Goal: Use online tool/utility: Utilize a website feature to perform a specific function

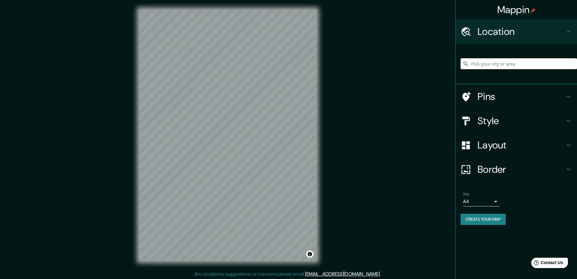
click at [501, 65] on input "Pick your city or area" at bounding box center [519, 63] width 116 height 11
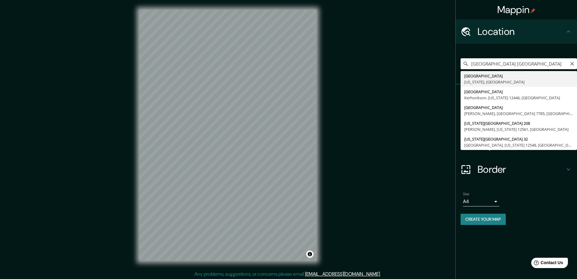
type input "[GEOGRAPHIC_DATA], [US_STATE], [GEOGRAPHIC_DATA]"
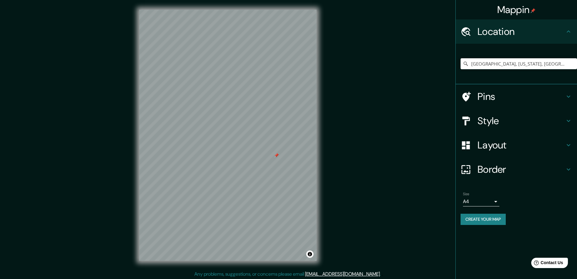
click at [505, 148] on h4 "Layout" at bounding box center [521, 145] width 87 height 12
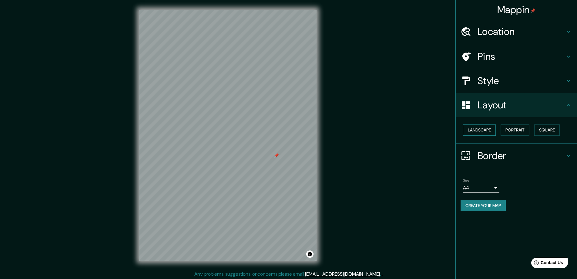
click at [481, 129] on button "Landscape" at bounding box center [479, 129] width 33 height 11
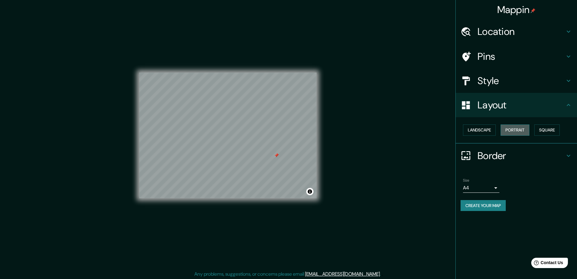
click at [517, 130] on button "Portrait" at bounding box center [515, 129] width 29 height 11
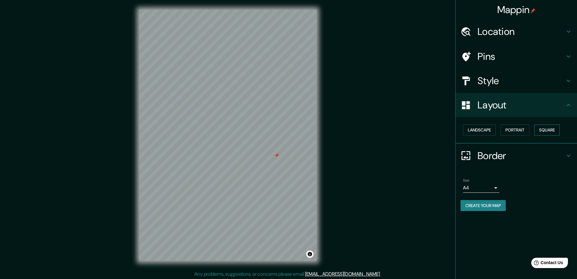
click at [550, 131] on button "Square" at bounding box center [546, 129] width 25 height 11
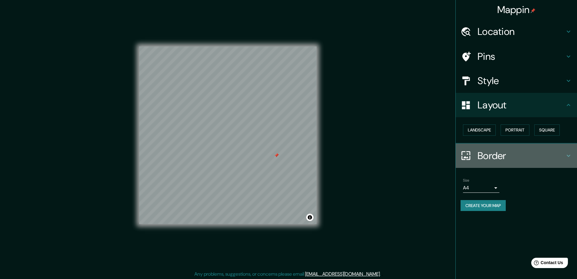
click at [488, 157] on h4 "Border" at bounding box center [521, 155] width 87 height 12
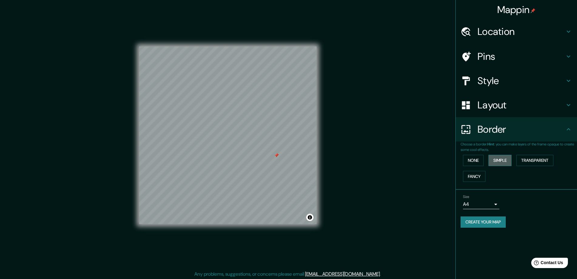
click at [503, 159] on button "Simple" at bounding box center [499, 160] width 23 height 11
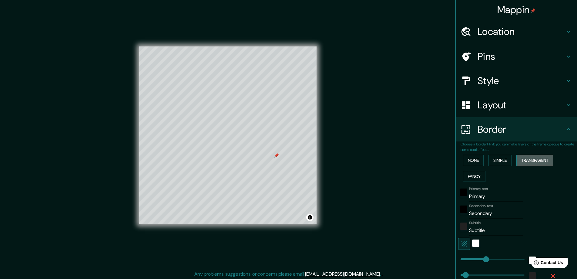
click at [534, 159] on button "Transparent" at bounding box center [534, 160] width 37 height 11
click at [483, 177] on button "Fancy" at bounding box center [474, 176] width 22 height 11
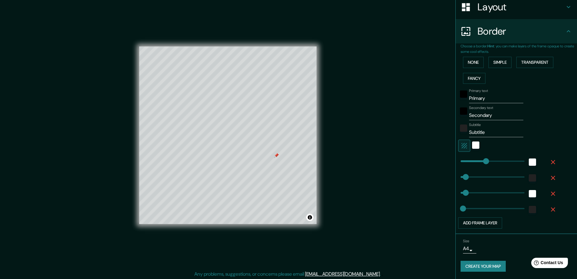
scroll to position [103, 0]
click at [278, 156] on div at bounding box center [276, 155] width 5 height 5
